Goal: Task Accomplishment & Management: Use online tool/utility

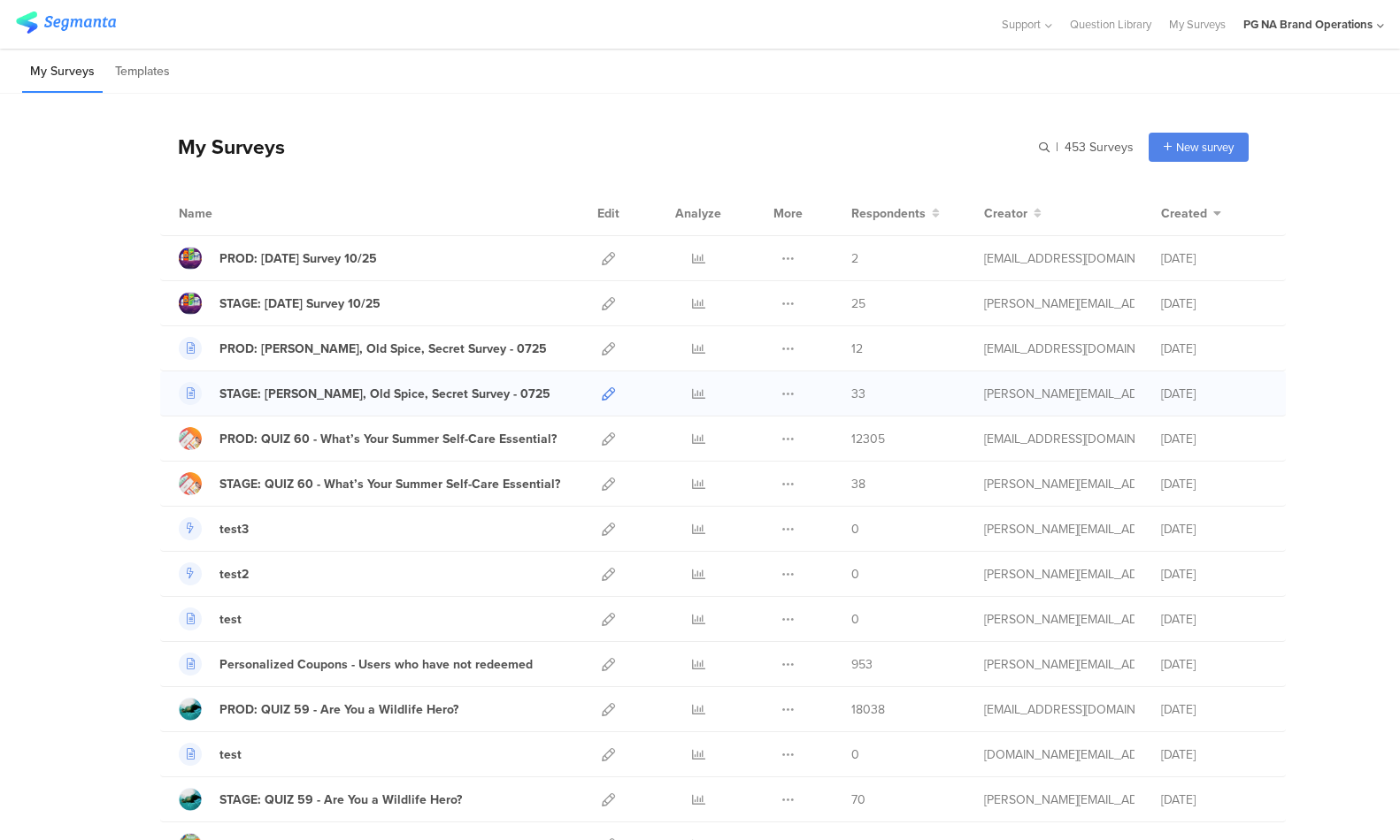
click at [599, 397] on div at bounding box center [608, 393] width 38 height 44
click at [605, 397] on icon at bounding box center [608, 394] width 13 height 13
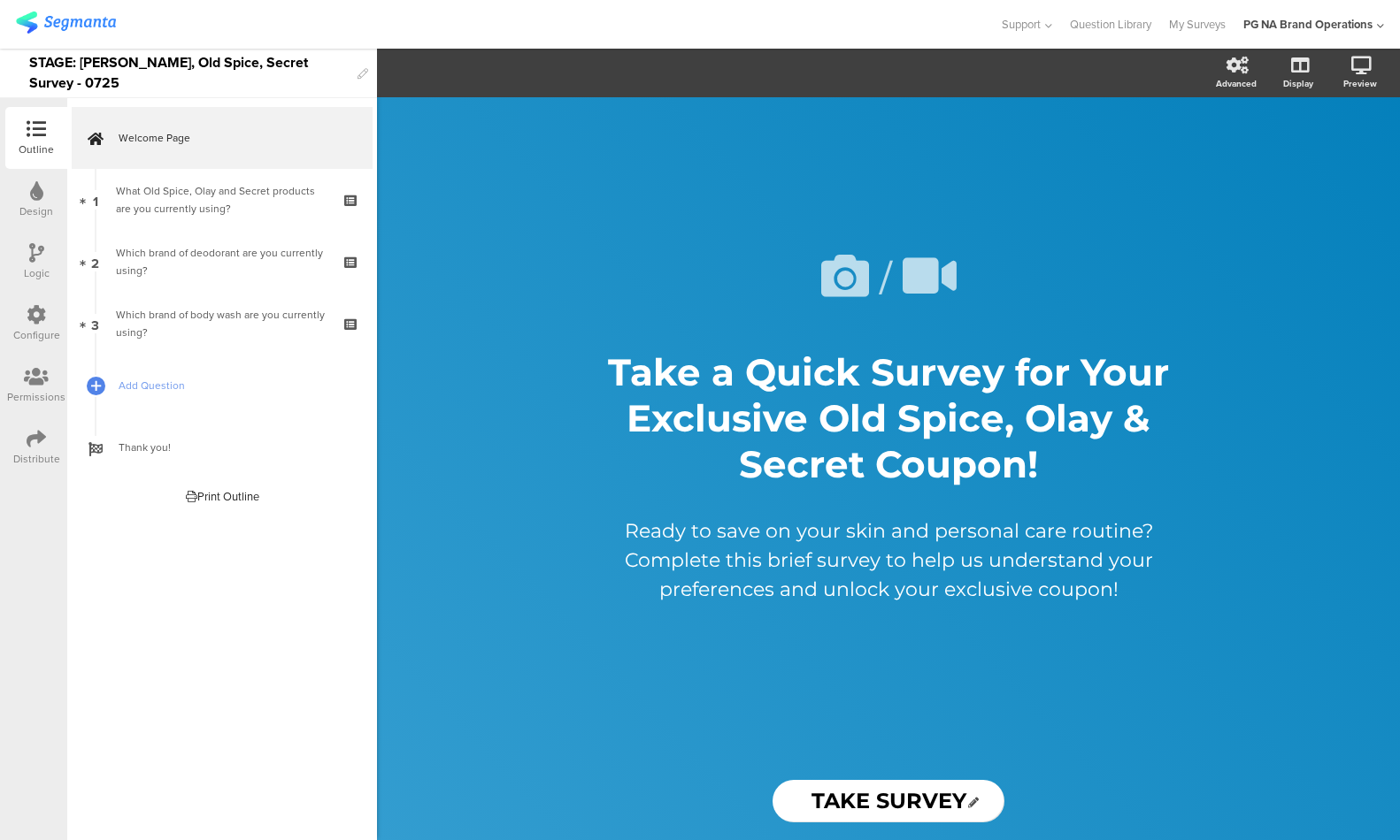
click at [25, 317] on div "Configure" at bounding box center [36, 324] width 62 height 62
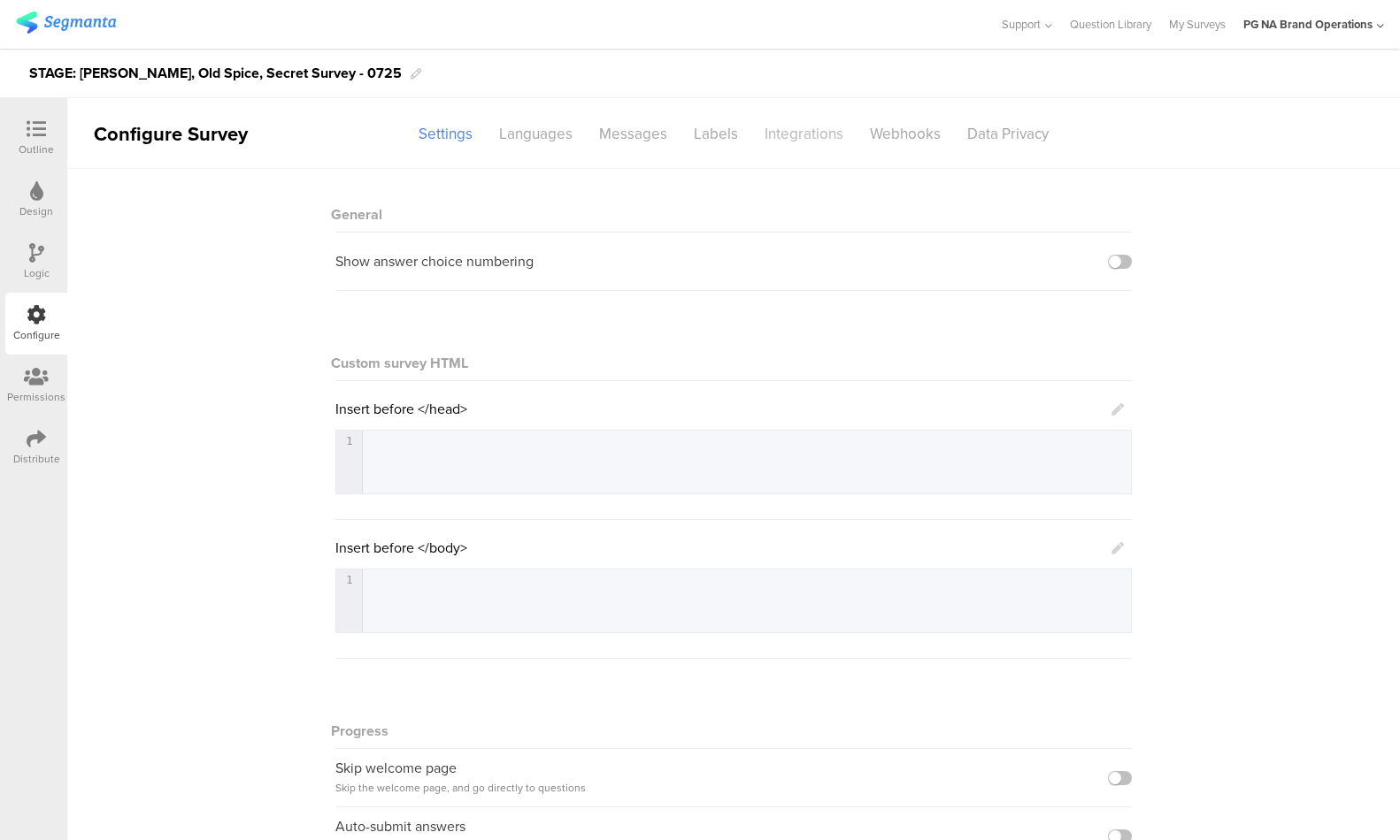
click at [800, 136] on div "Integrations" at bounding box center [804, 134] width 106 height 31
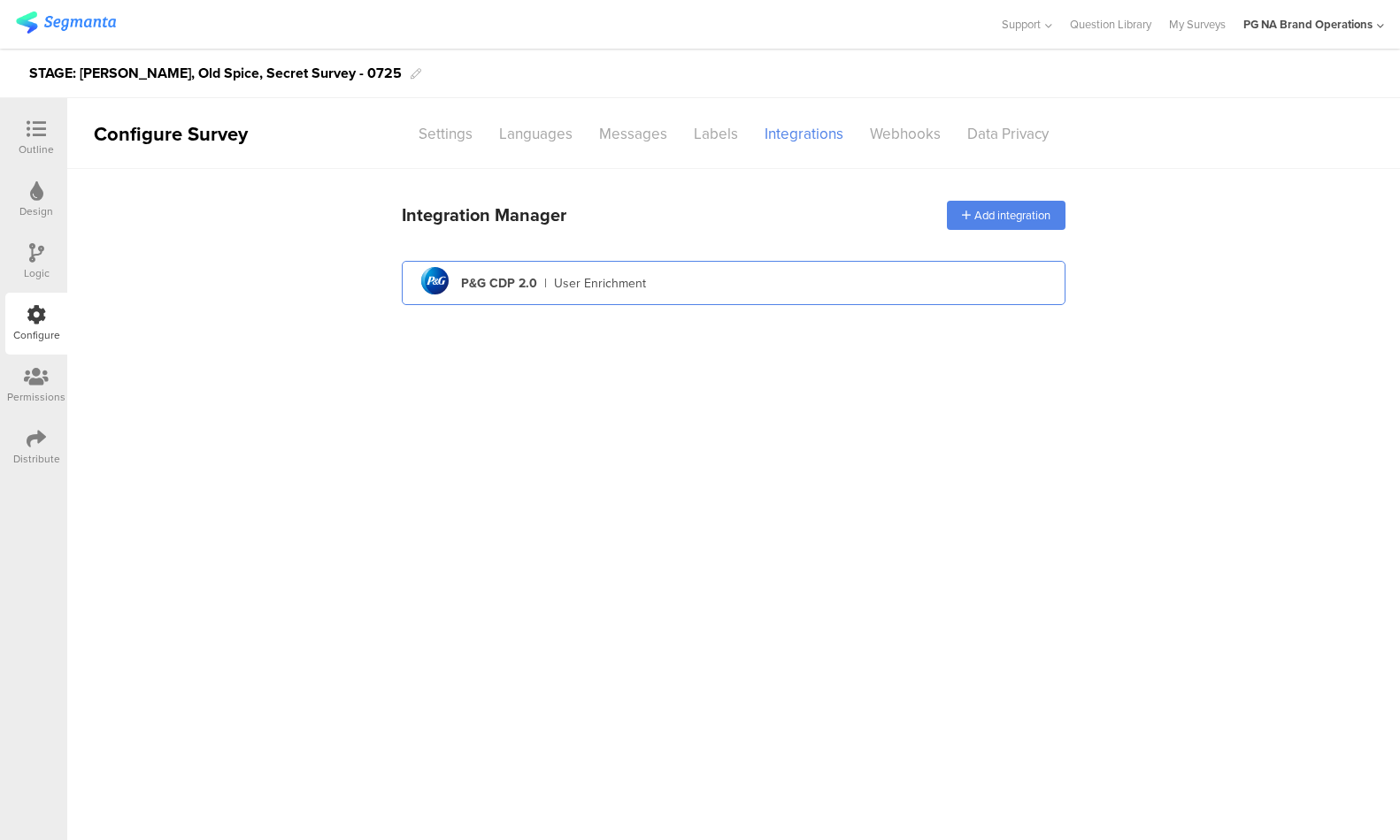
click at [894, 286] on div "pg logo P&G CDP 2.0 | User Enrichment" at bounding box center [733, 283] width 635 height 43
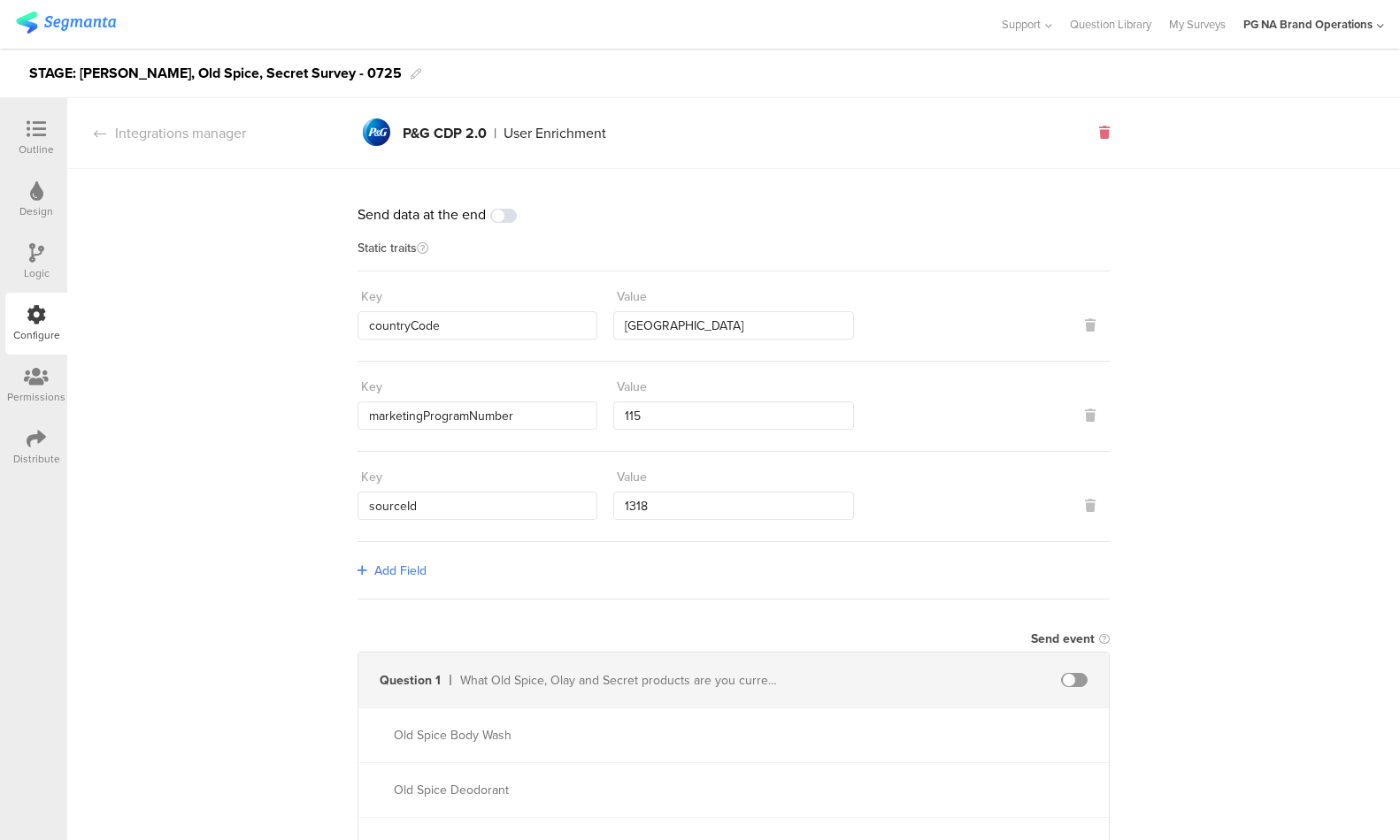
click at [1101, 132] on icon at bounding box center [1104, 132] width 10 height 12
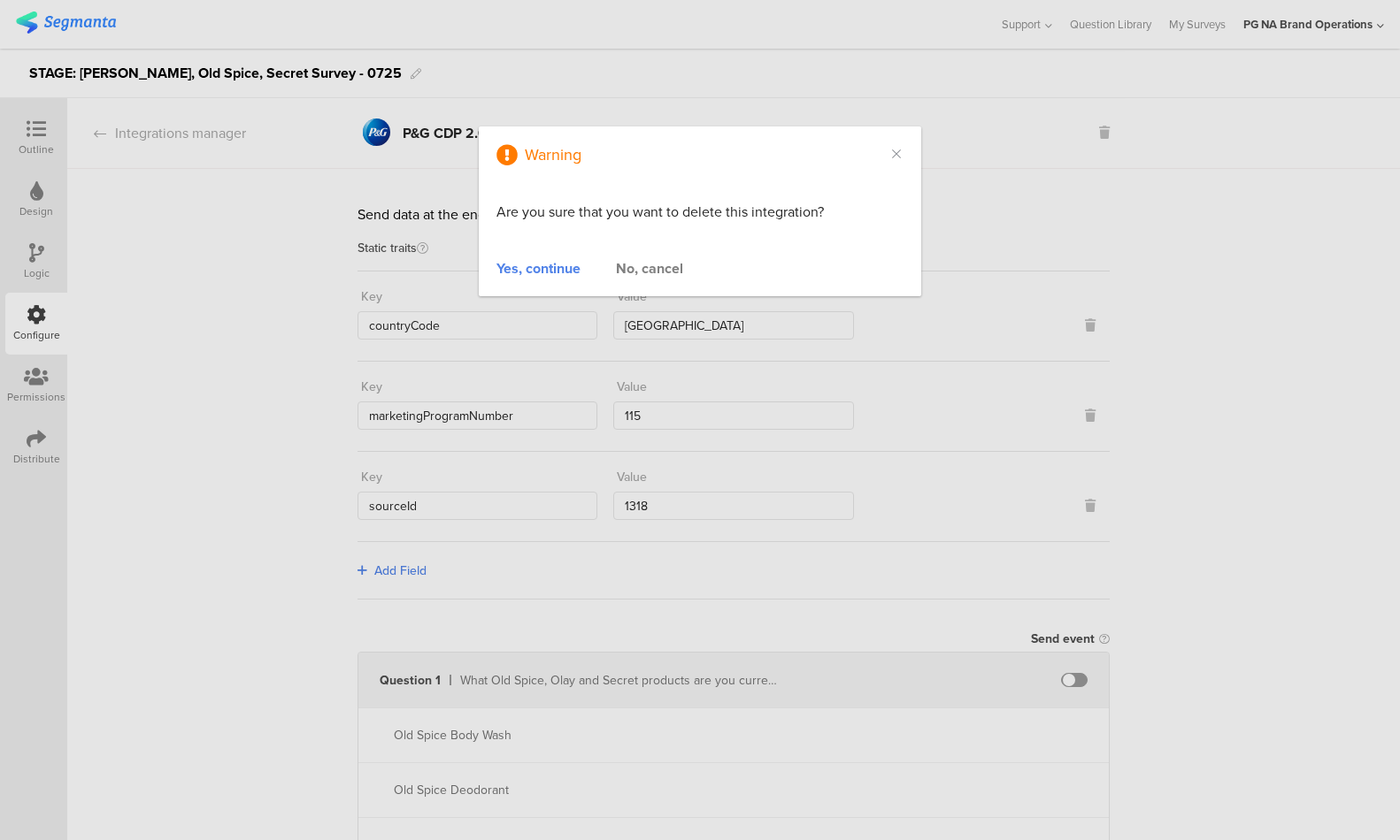
click at [536, 272] on div "Yes, continue" at bounding box center [539, 268] width 84 height 21
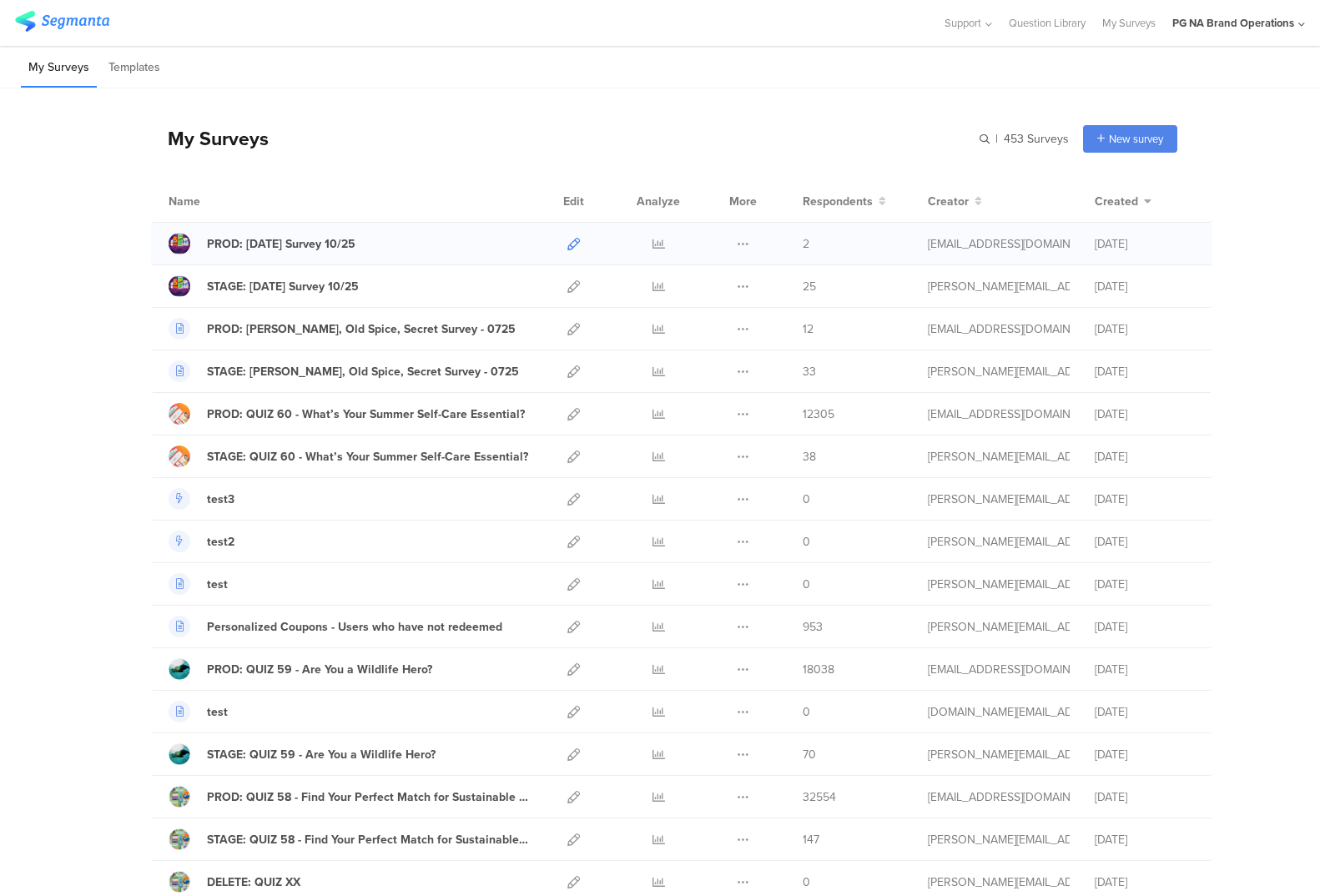
click at [576, 247] on icon at bounding box center [574, 244] width 12 height 12
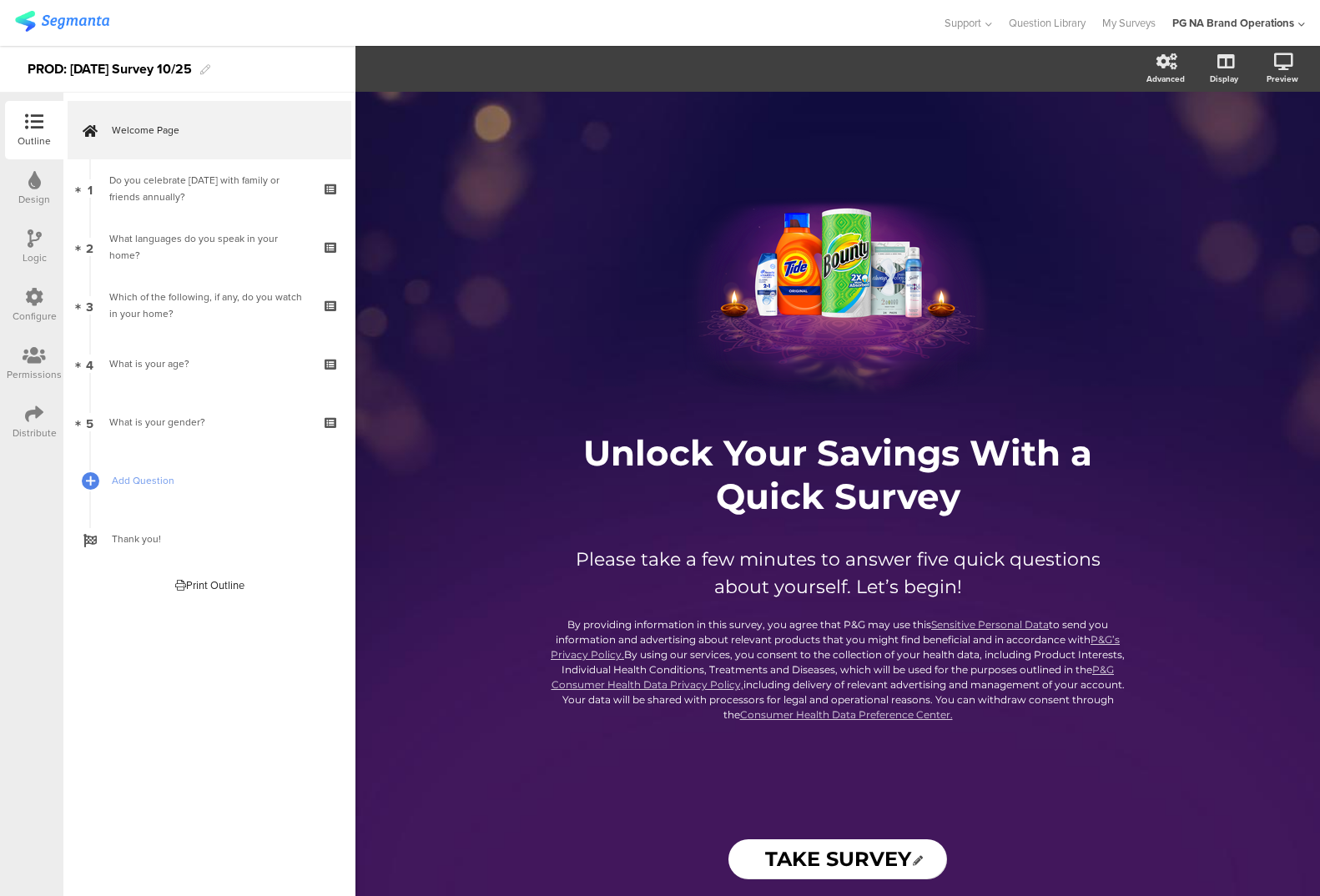
click at [37, 306] on div at bounding box center [34, 298] width 19 height 21
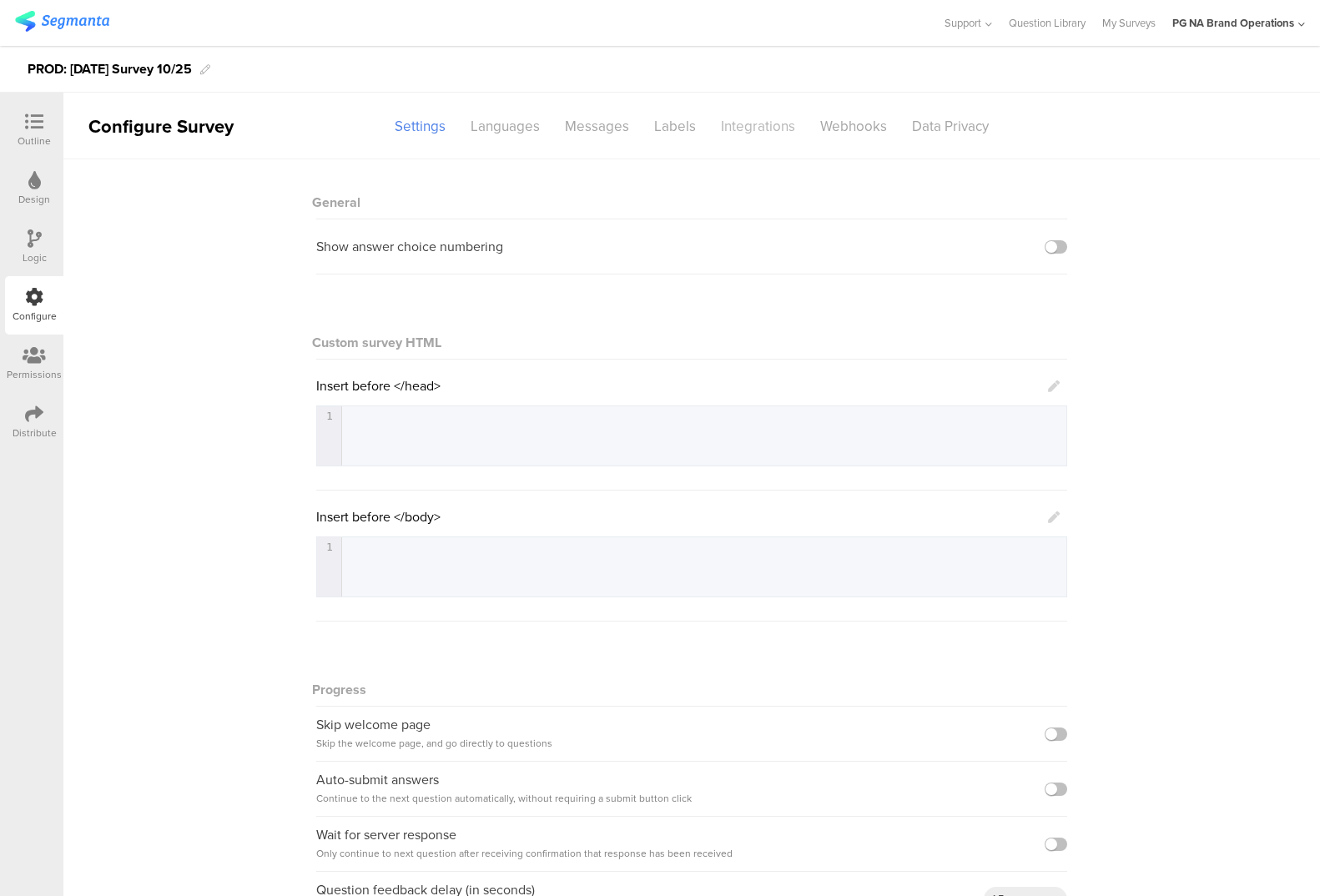
click at [733, 131] on div "Integrations" at bounding box center [758, 126] width 100 height 29
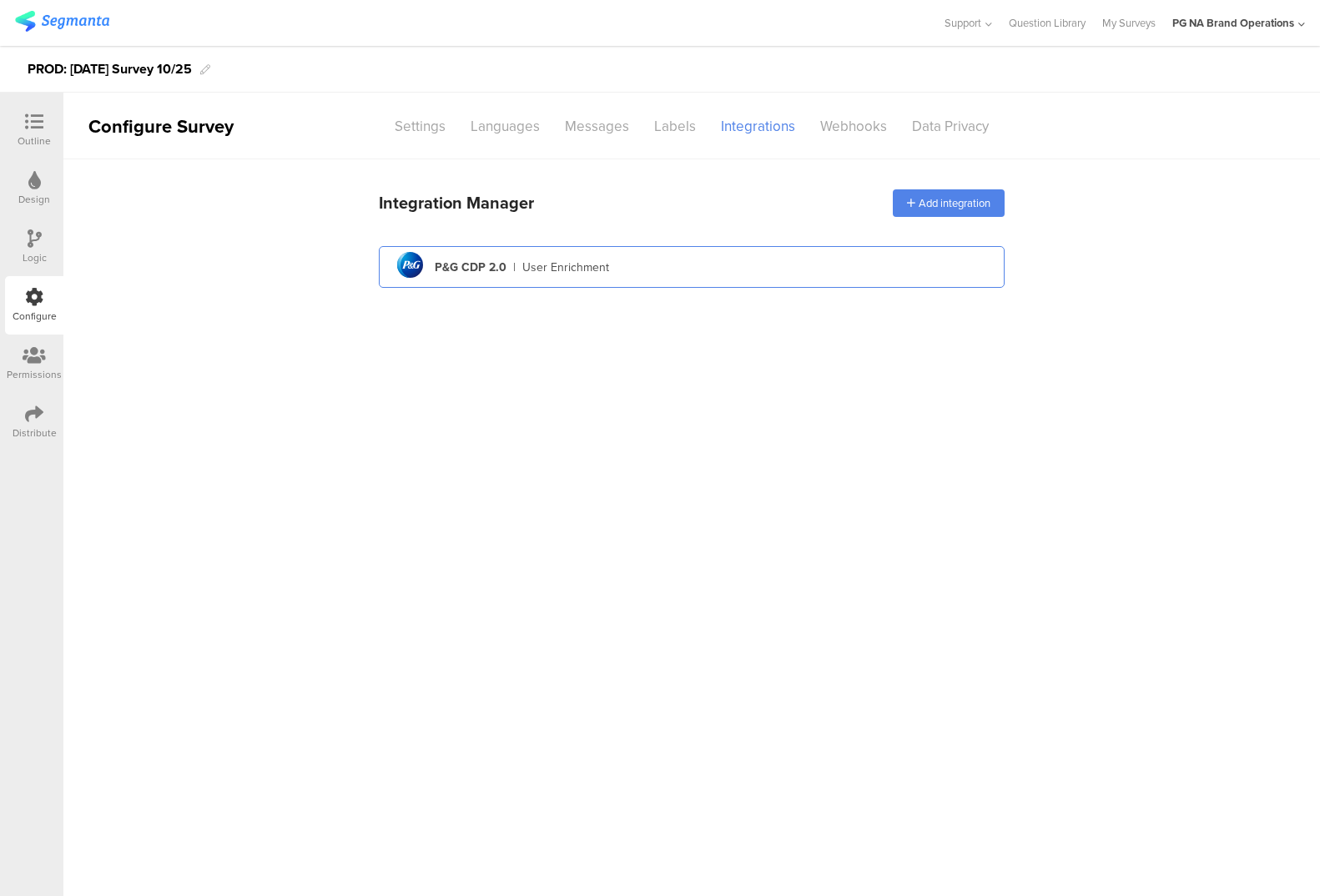
click at [646, 267] on div "pg logo P&G CDP 2.0 | User Enrichment" at bounding box center [691, 267] width 599 height 41
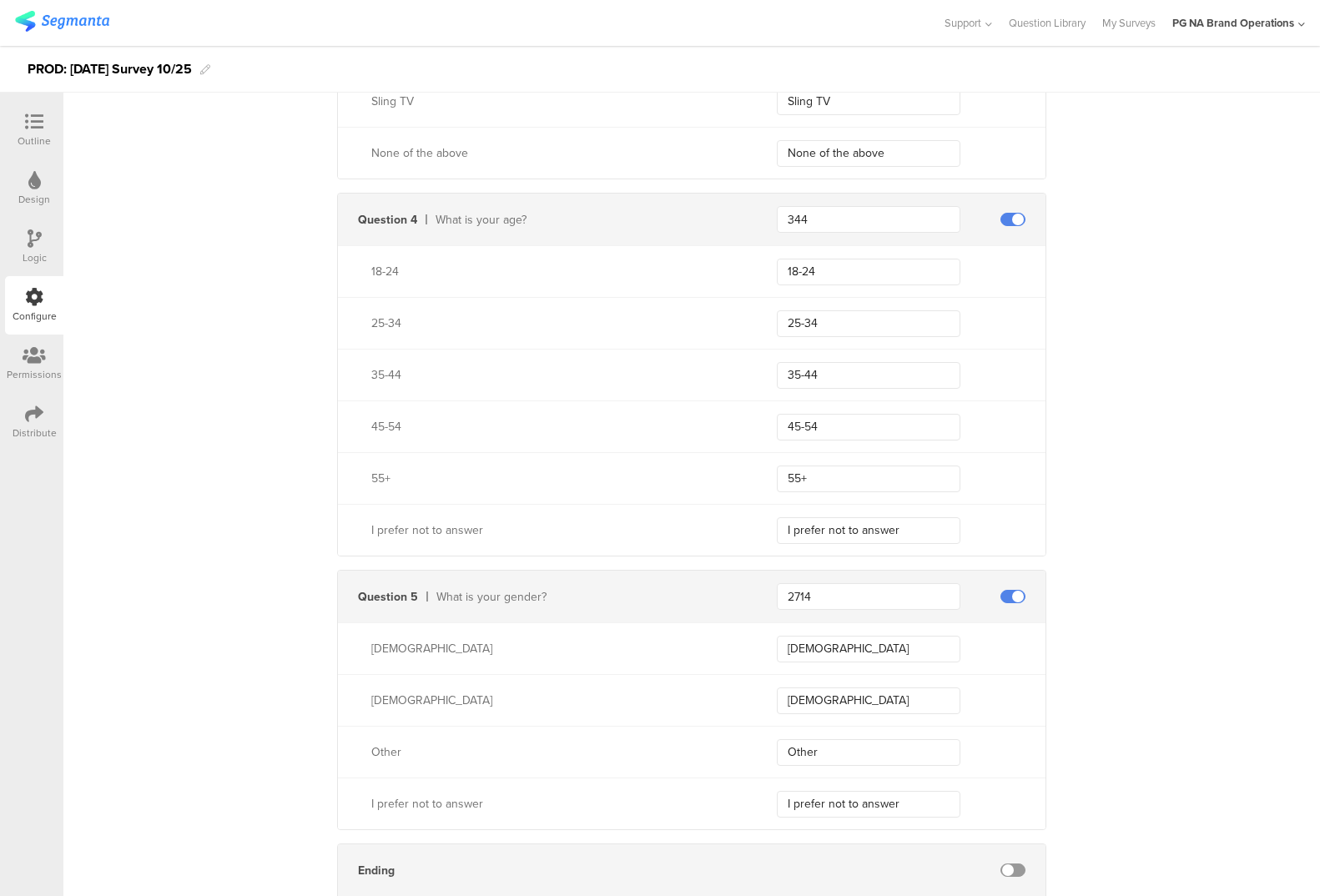
scroll to position [1534, 0]
